Goal: Task Accomplishment & Management: Complete application form

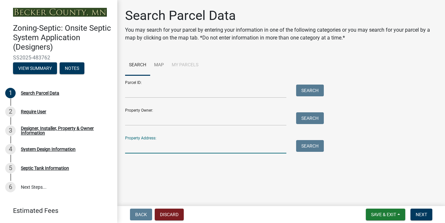
click at [189, 147] on input "Property Address:" at bounding box center [205, 146] width 161 height 13
click at [311, 143] on button "Search" at bounding box center [310, 146] width 28 height 12
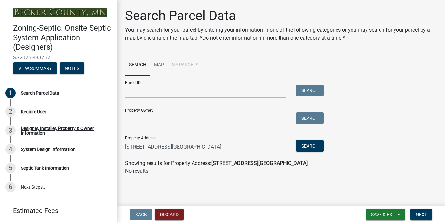
click at [199, 147] on input "[STREET_ADDRESS][GEOGRAPHIC_DATA]" at bounding box center [205, 146] width 161 height 13
drag, startPoint x: 199, startPoint y: 147, endPoint x: 176, endPoint y: 148, distance: 22.8
click at [176, 148] on input "[STREET_ADDRESS][GEOGRAPHIC_DATA]" at bounding box center [205, 146] width 161 height 13
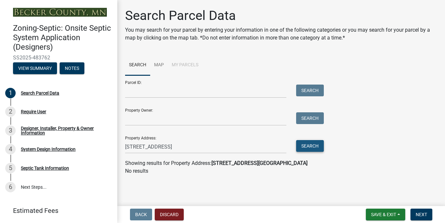
click at [311, 149] on button "Search" at bounding box center [310, 146] width 28 height 12
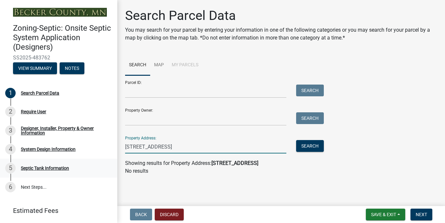
drag, startPoint x: 178, startPoint y: 148, endPoint x: 80, endPoint y: 159, distance: 98.7
click at [80, 159] on div "Zoning-Septic: Onsite Septic System Application (Designers) SS2025-483762 View …" at bounding box center [222, 111] width 445 height 223
type input "5"
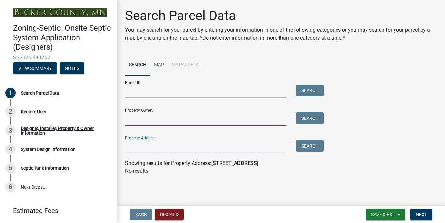
click at [144, 115] on input "Property Owner:" at bounding box center [205, 118] width 161 height 13
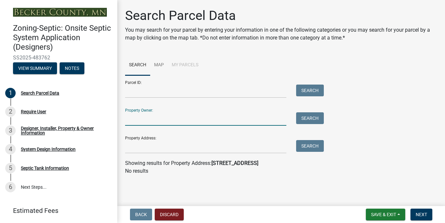
type input "[PERSON_NAME]"
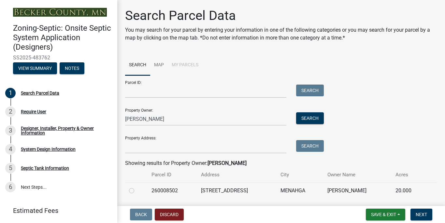
click at [137, 186] on label at bounding box center [137, 186] width 0 height 0
click at [137, 191] on input "radio" at bounding box center [139, 188] width 4 height 4
radio input "true"
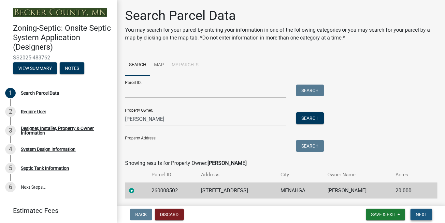
click at [426, 213] on span "Next" at bounding box center [421, 213] width 11 height 5
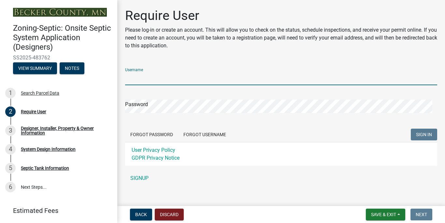
click at [211, 79] on input "Username" at bounding box center [281, 78] width 312 height 13
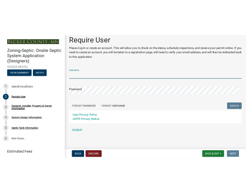
scroll to position [7, 0]
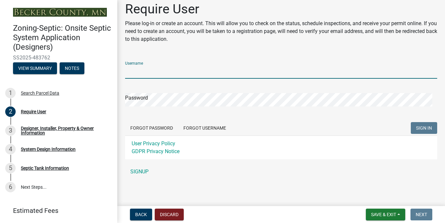
click at [158, 73] on input "Username" at bounding box center [281, 71] width 312 height 13
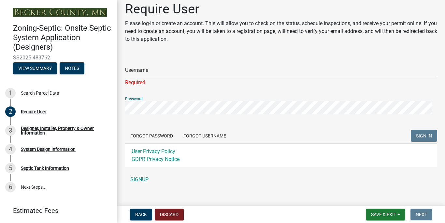
click at [148, 98] on div "Password" at bounding box center [281, 103] width 312 height 22
